Goal: Task Accomplishment & Management: Manage account settings

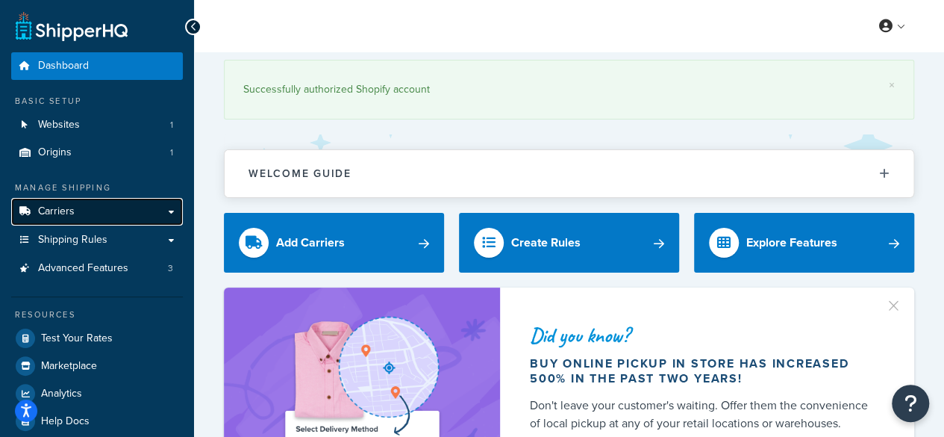
click at [58, 214] on span "Carriers" at bounding box center [56, 211] width 37 height 13
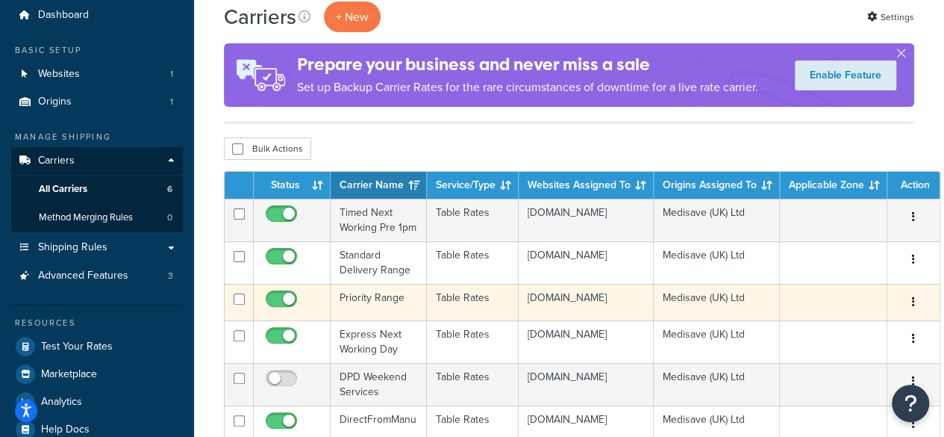
scroll to position [75, 0]
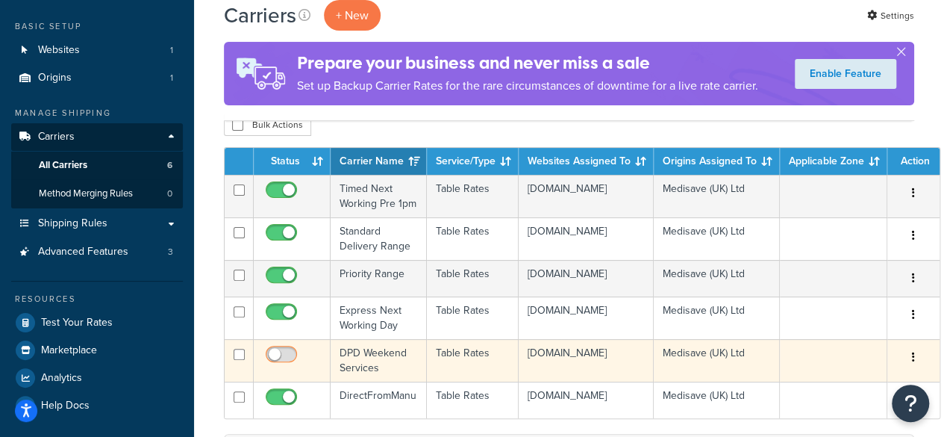
click at [282, 367] on input "checkbox" at bounding box center [283, 358] width 41 height 19
checkbox input "true"
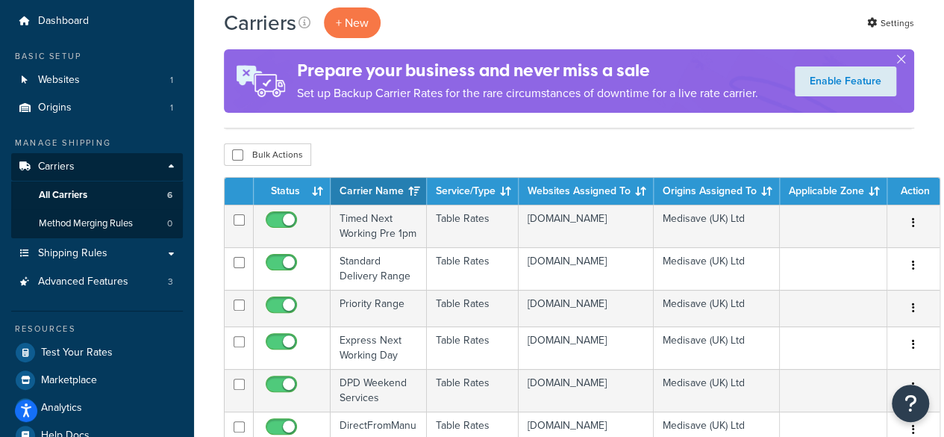
scroll to position [0, 0]
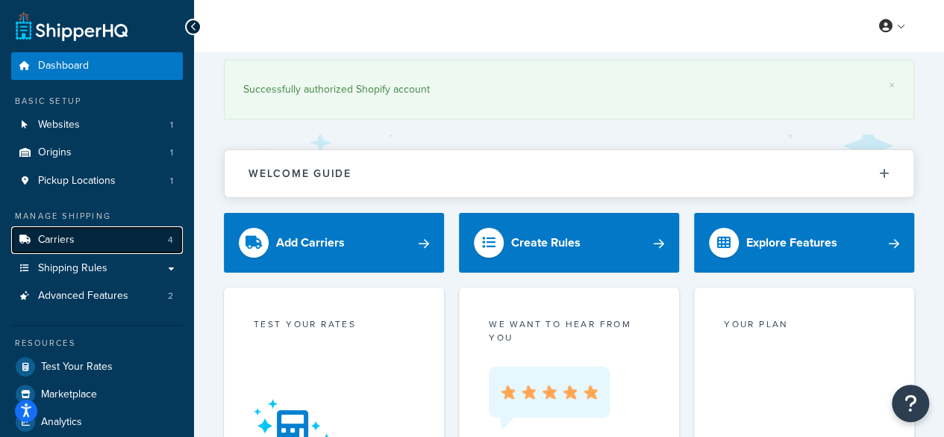
click at [73, 246] on link "Carriers 4" at bounding box center [97, 240] width 172 height 28
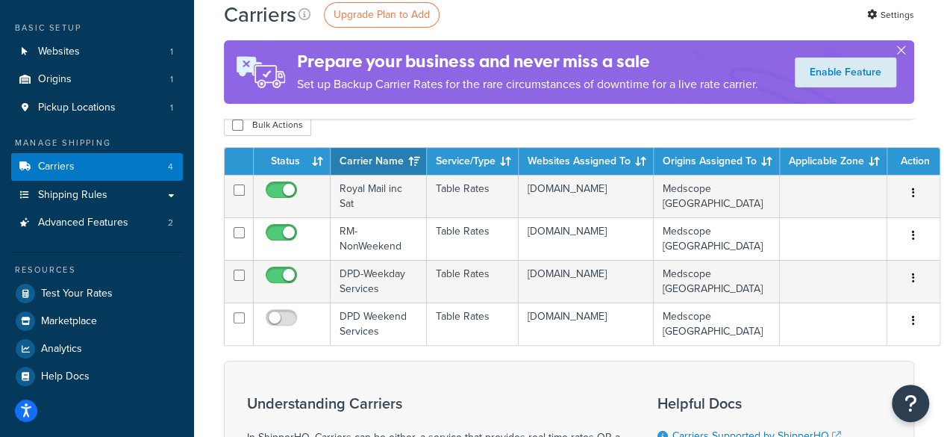
scroll to position [149, 0]
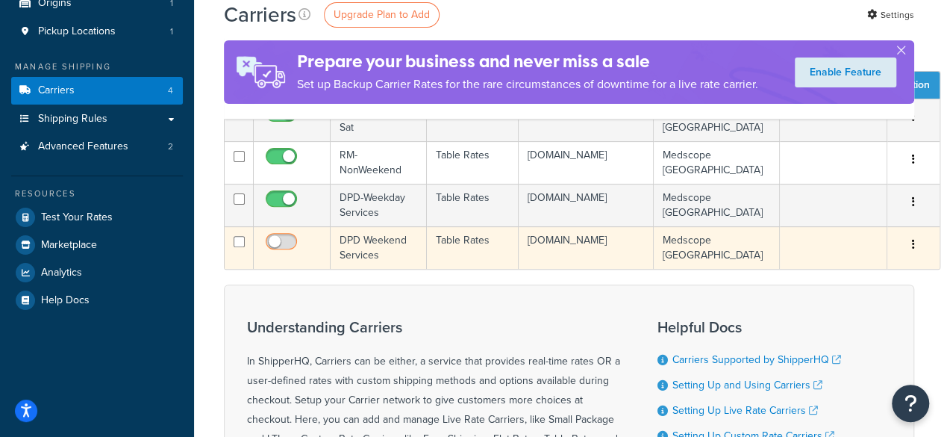
click at [289, 243] on input "checkbox" at bounding box center [283, 245] width 41 height 19
checkbox input "true"
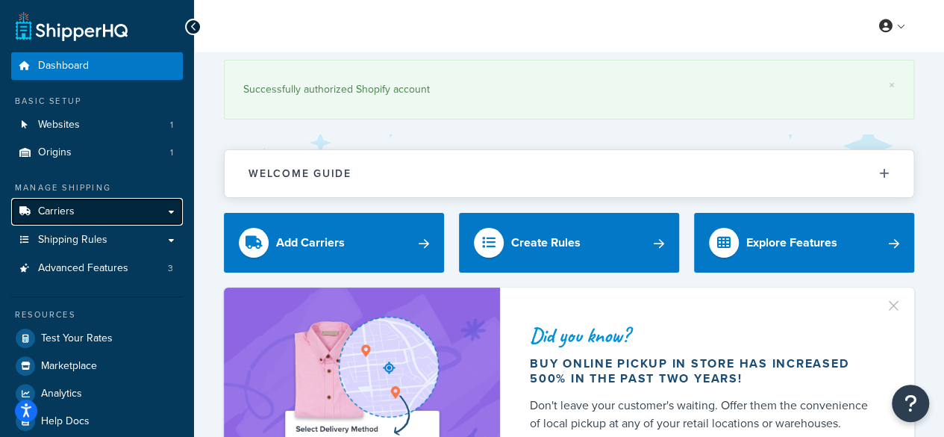
click at [70, 205] on span "Carriers" at bounding box center [56, 211] width 37 height 13
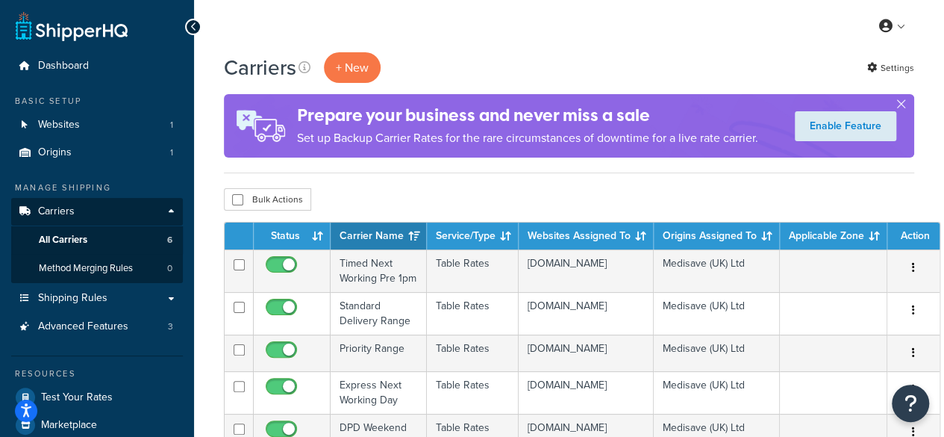
scroll to position [75, 0]
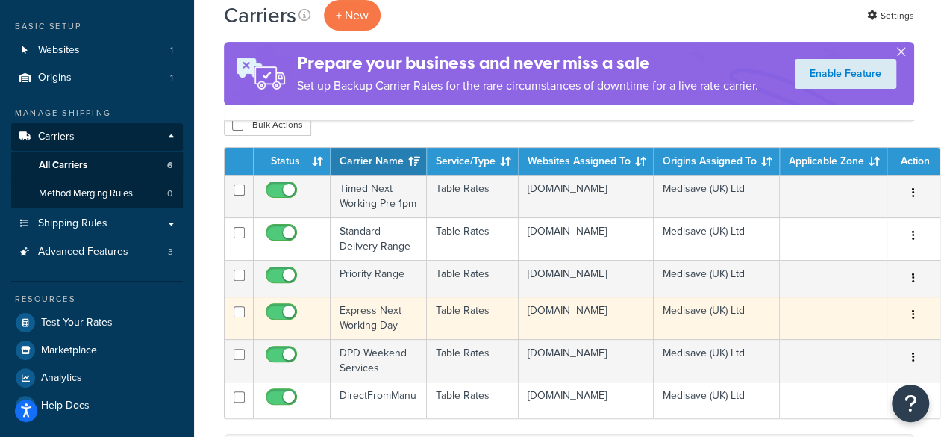
click at [303, 325] on input "checkbox" at bounding box center [283, 315] width 41 height 19
click at [281, 321] on span at bounding box center [281, 312] width 31 height 18
click at [281, 325] on input "checkbox" at bounding box center [283, 315] width 41 height 19
checkbox input "true"
click at [355, 339] on td "Express Next Working Day" at bounding box center [379, 317] width 96 height 43
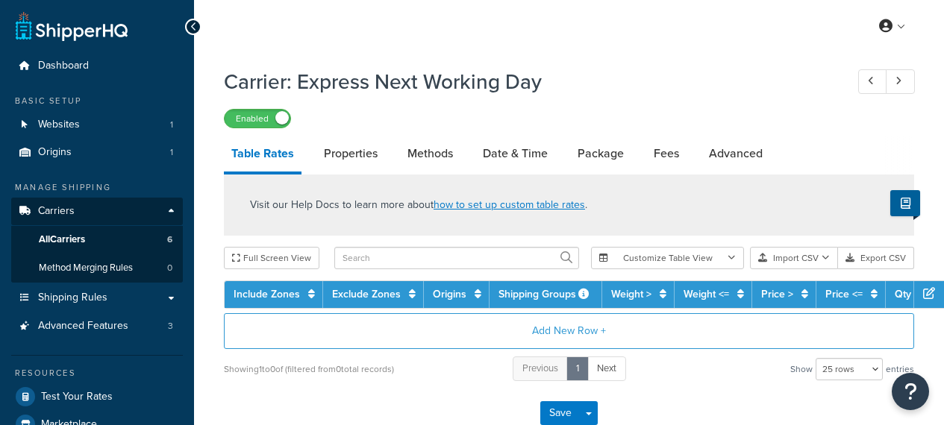
select select "25"
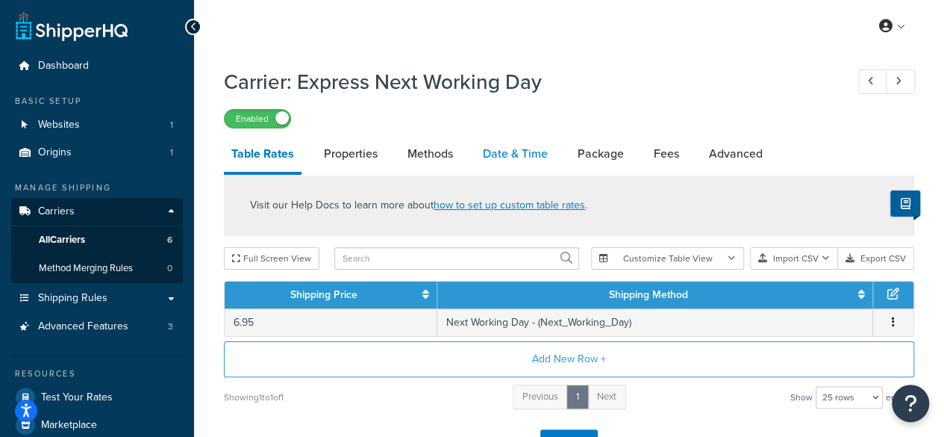
click at [496, 160] on link "Date & Time" at bounding box center [515, 154] width 80 height 36
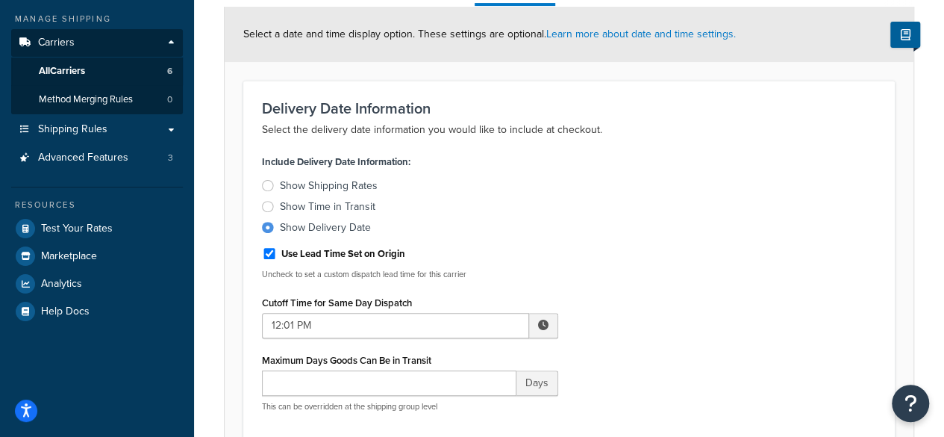
scroll to position [373, 0]
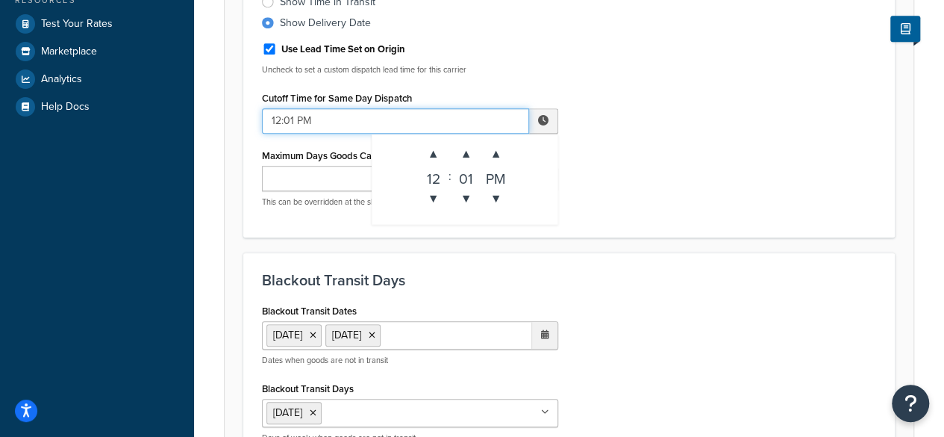
drag, startPoint x: 279, startPoint y: 119, endPoint x: 232, endPoint y: 119, distance: 47.0
click at [232, 119] on form "Select a date and time display option. These settings are optional. Learn more …" at bounding box center [569, 443] width 689 height 1283
click at [420, 155] on span "▲" at bounding box center [434, 154] width 30 height 30
click at [421, 155] on span "▲" at bounding box center [434, 154] width 30 height 30
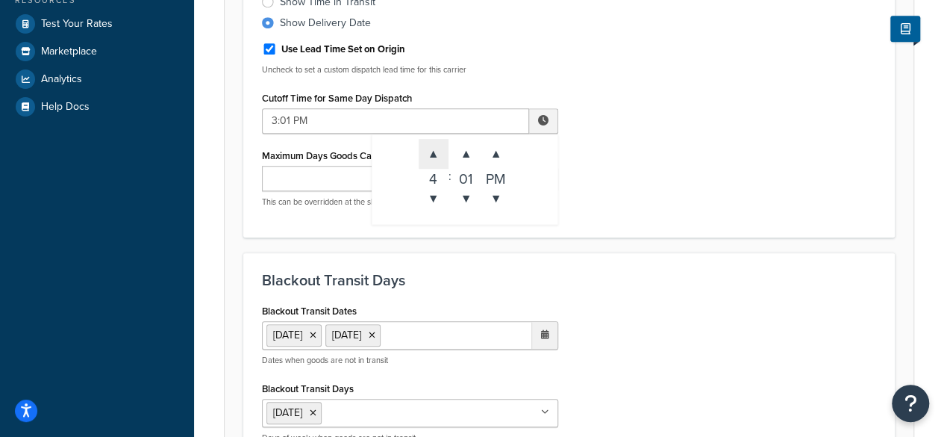
click at [421, 155] on span "▲" at bounding box center [434, 154] width 30 height 30
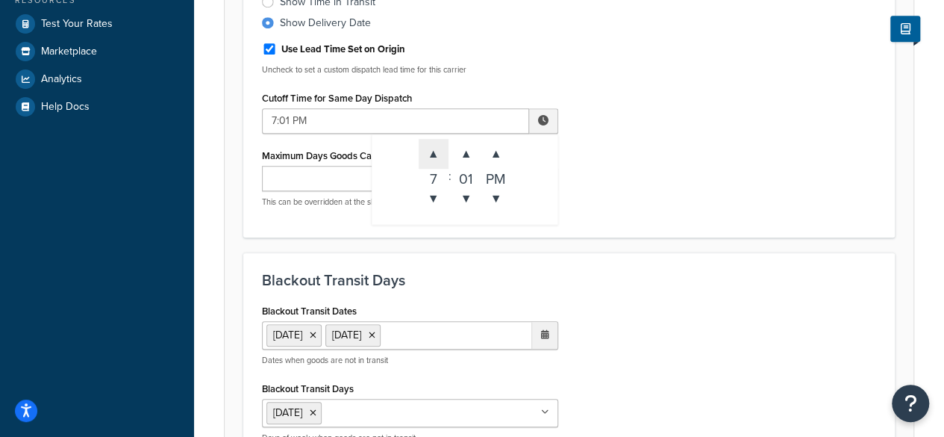
type input "8:01 PM"
click at [762, 289] on div "Blackout Transit Days Blackout Transit Dates 25 Dec 2025 26 Dec 2025 ‹ December…" at bounding box center [569, 362] width 652 height 221
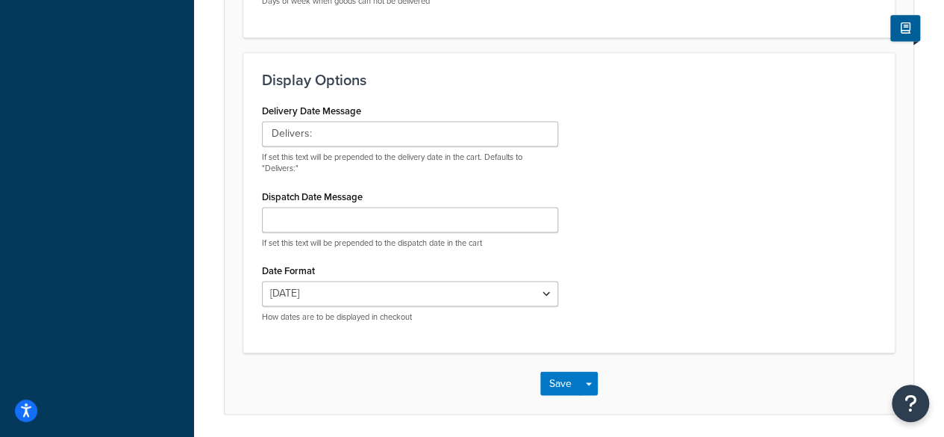
scroll to position [1092, 0]
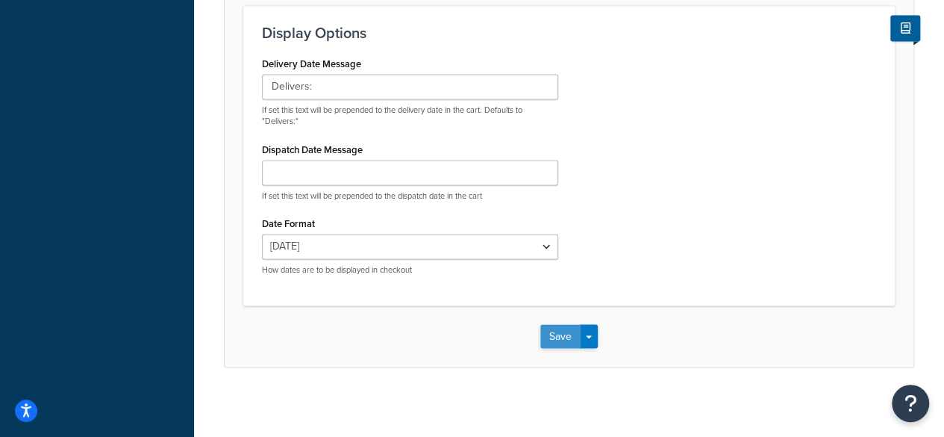
click at [552, 334] on button "Save" at bounding box center [560, 336] width 40 height 24
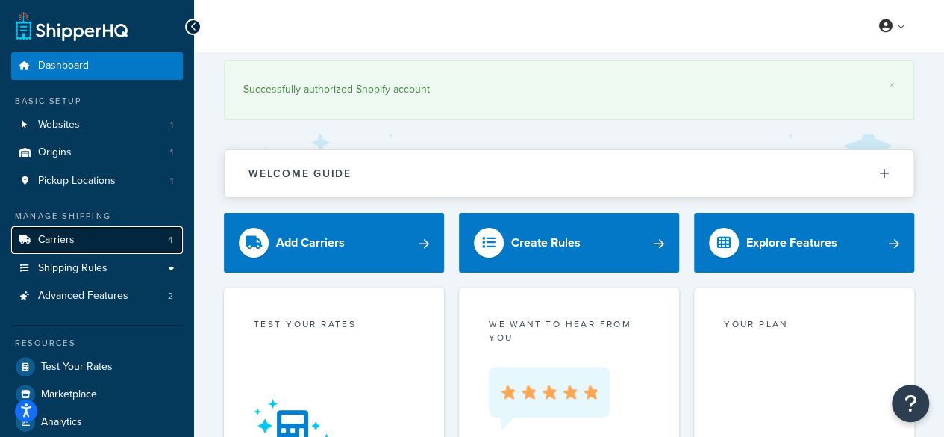
click at [61, 241] on span "Carriers" at bounding box center [56, 240] width 37 height 13
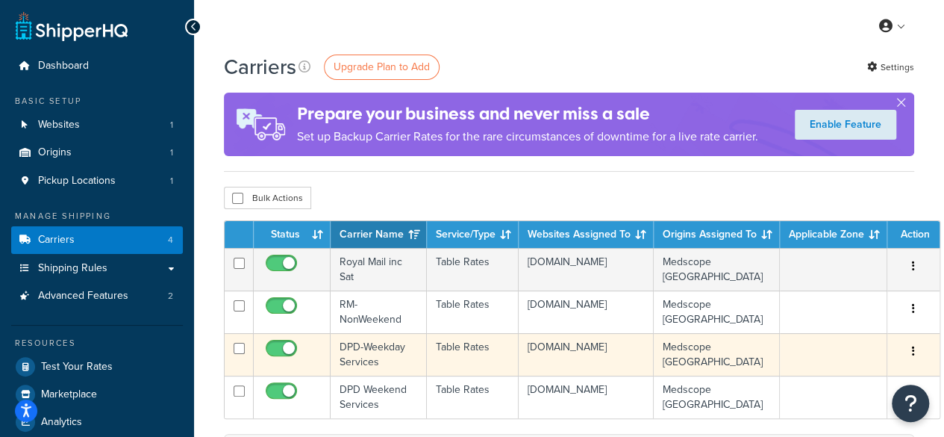
click at [367, 350] on td "DPD-Weekday Services" at bounding box center [379, 354] width 96 height 43
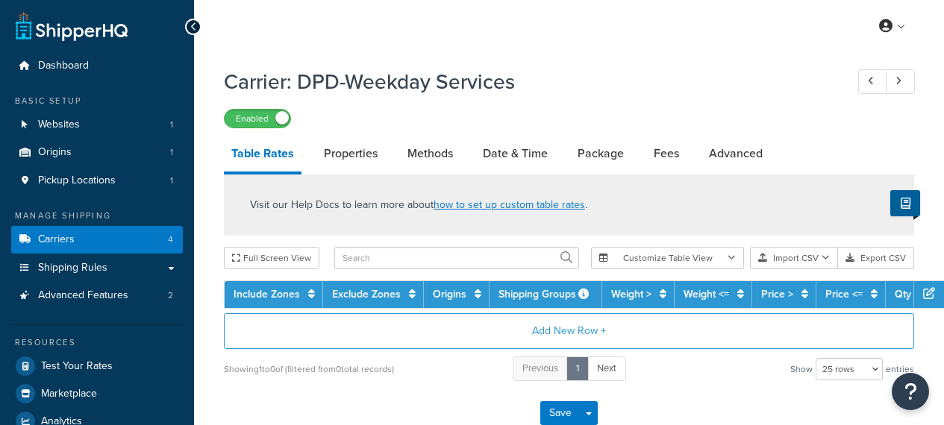
select select "25"
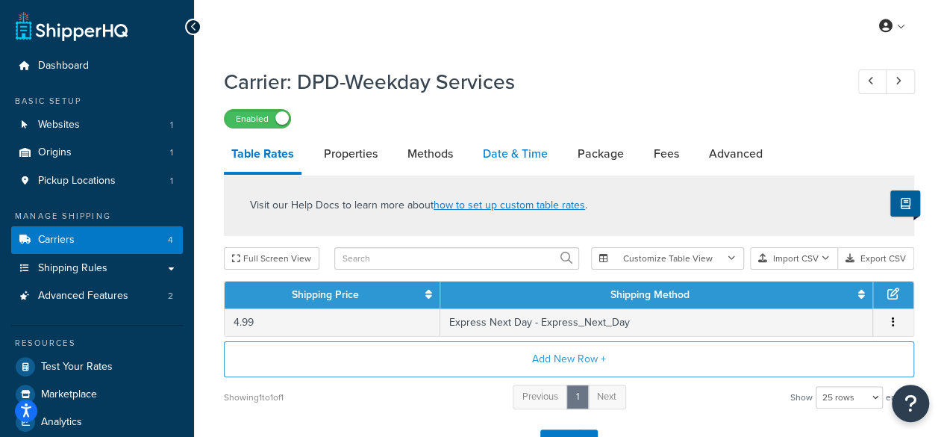
click at [534, 156] on link "Date & Time" at bounding box center [515, 154] width 80 height 36
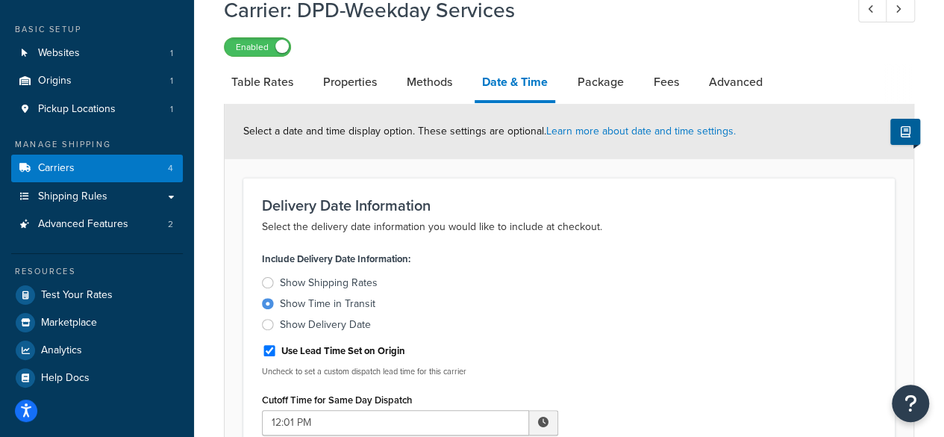
scroll to position [149, 0]
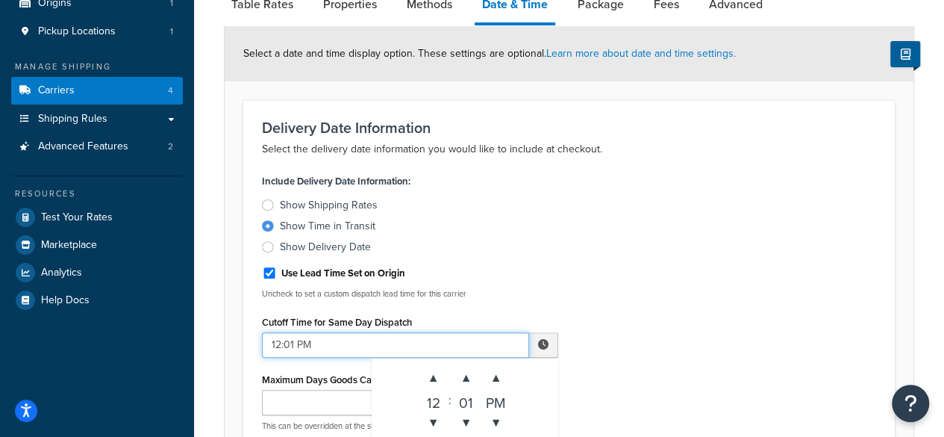
click at [433, 378] on span "▲" at bounding box center [434, 378] width 30 height 30
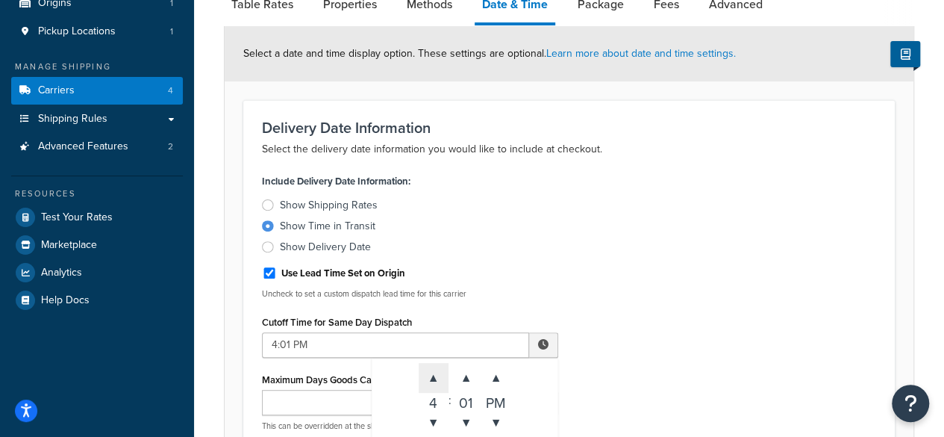
click at [433, 378] on span "▲" at bounding box center [434, 378] width 30 height 30
click at [433, 377] on span "▲" at bounding box center [434, 378] width 30 height 30
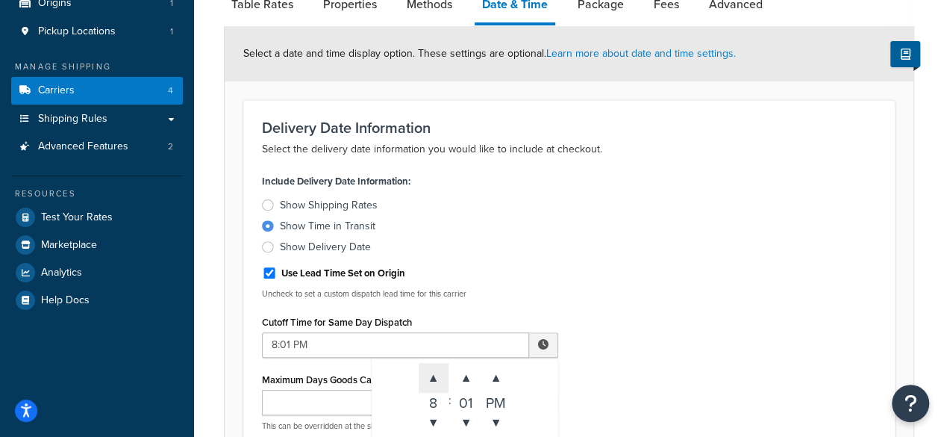
type input "9:01 PM"
click at [774, 314] on div "Include Delivery Date Information: Show Shipping Rates Show Time in Transit Sho…" at bounding box center [569, 306] width 637 height 272
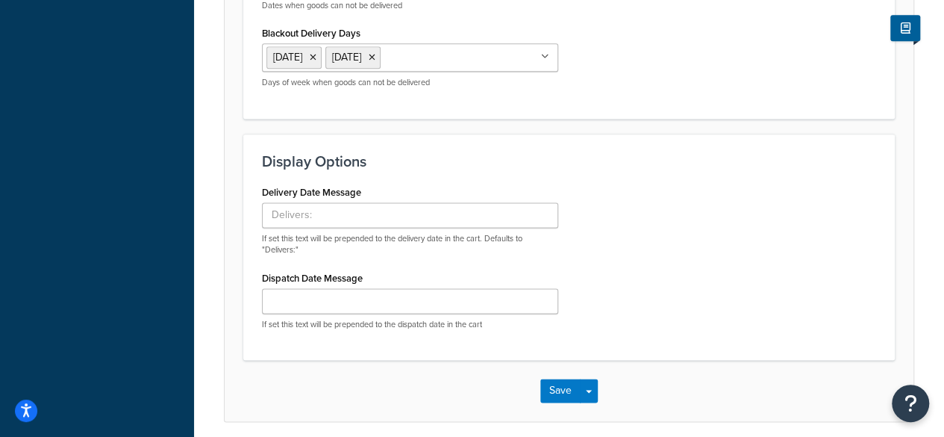
scroll to position [1018, 0]
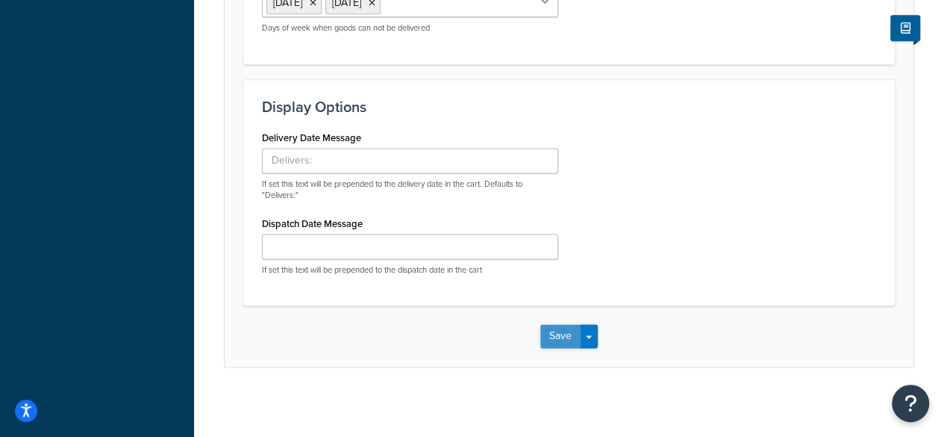
click at [555, 334] on button "Save" at bounding box center [560, 336] width 40 height 24
